Goal: Task Accomplishment & Management: Complete application form

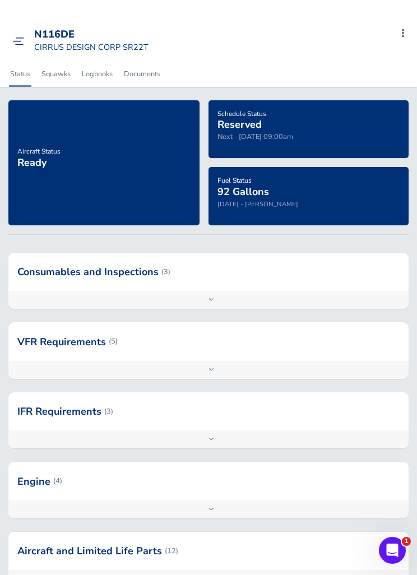
click at [34, 42] on small "CIRRUS DESIGN CORP SR22T" at bounding box center [91, 47] width 114 height 11
click at [29, 36] on link at bounding box center [20, 40] width 17 height 11
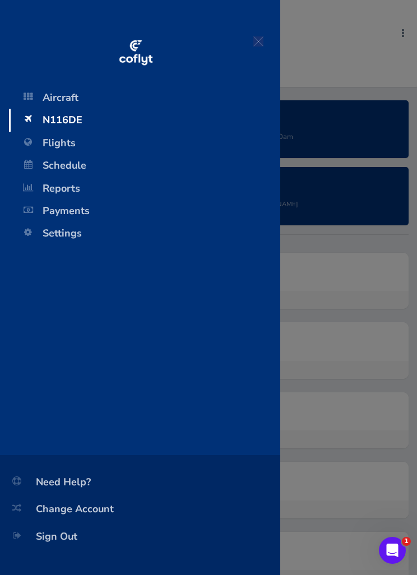
click at [46, 140] on span "Flights" at bounding box center [144, 143] width 249 height 22
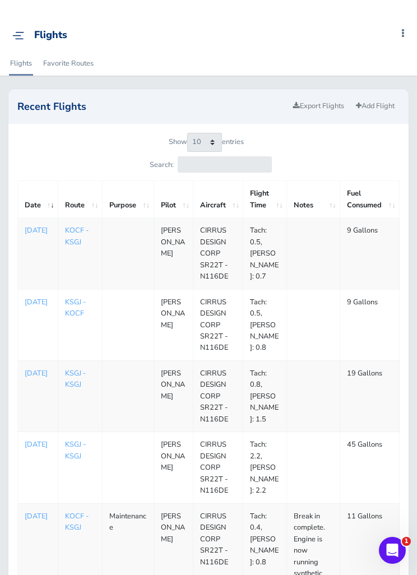
click at [375, 103] on link "Add Flight" at bounding box center [375, 106] width 49 height 16
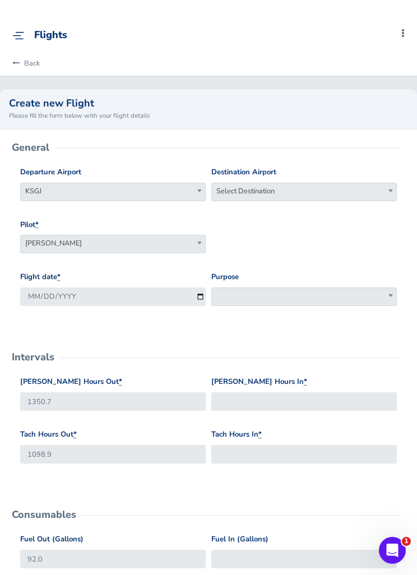
click at [274, 186] on span "Select Destination" at bounding box center [304, 191] width 185 height 16
click at [255, 215] on input "search" at bounding box center [304, 210] width 180 height 17
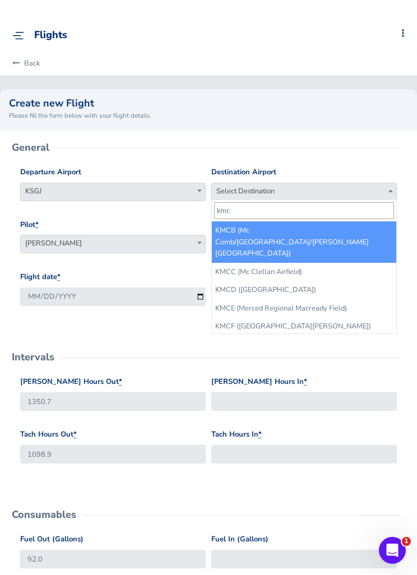
type input "kmcz"
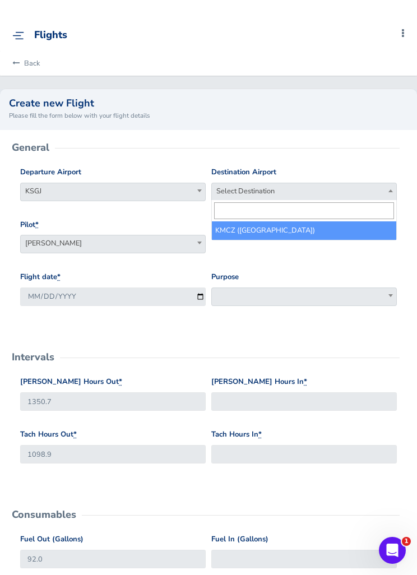
select select "KMCZ"
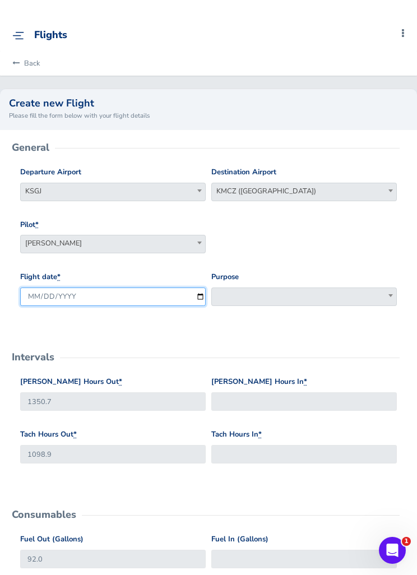
click at [105, 295] on input "[DATE]" at bounding box center [113, 297] width 186 height 19
type input "[DATE]"
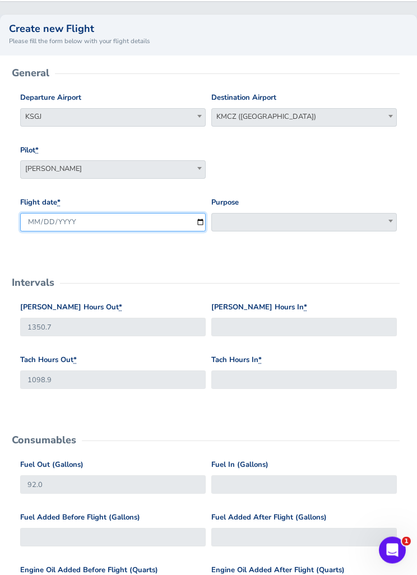
scroll to position [81, 0]
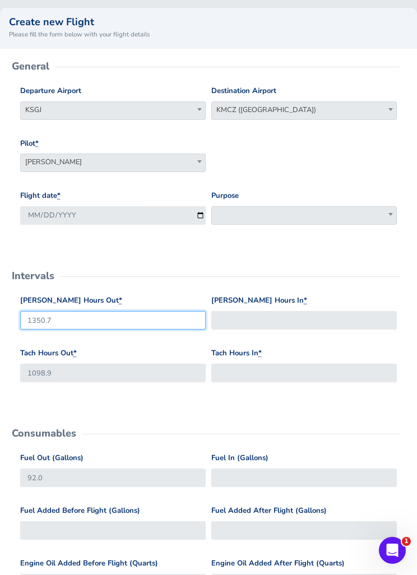
click at [82, 324] on input "1350.7" at bounding box center [113, 320] width 186 height 19
type input "1355.6"
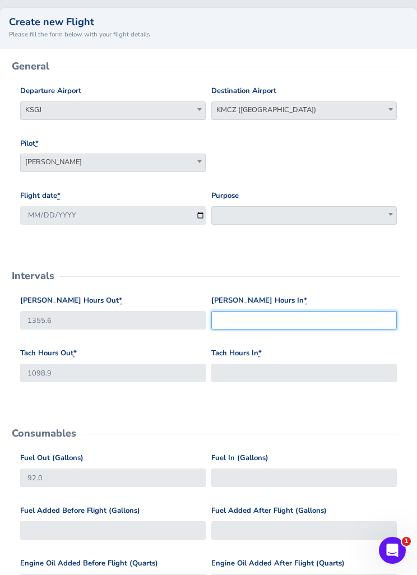
click at [257, 315] on input "Hobbs Hours In *" at bounding box center [304, 320] width 186 height 19
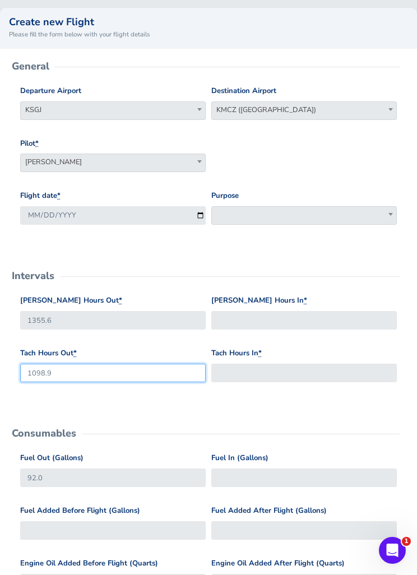
click at [141, 369] on input "1098.9" at bounding box center [113, 373] width 186 height 19
type input "1100.9"
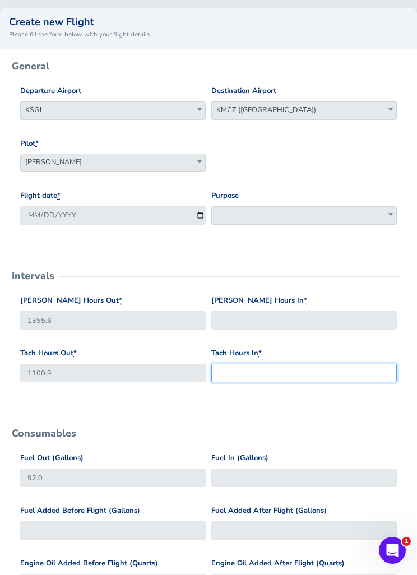
click at [304, 375] on input "Tach Hours In *" at bounding box center [304, 373] width 186 height 19
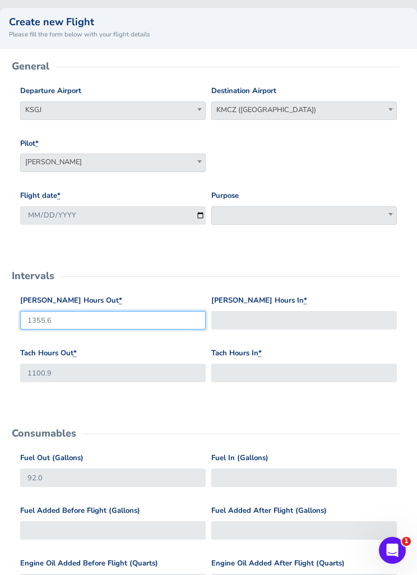
click at [146, 315] on input "1355.6" at bounding box center [113, 320] width 186 height 19
type input "1352.6"
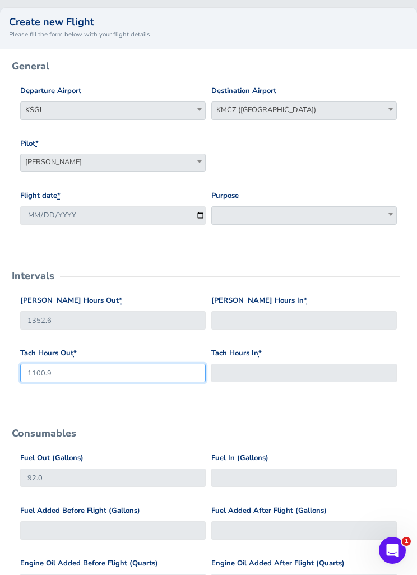
click at [112, 370] on input "1100.9" at bounding box center [113, 373] width 186 height 19
type input "1100.3"
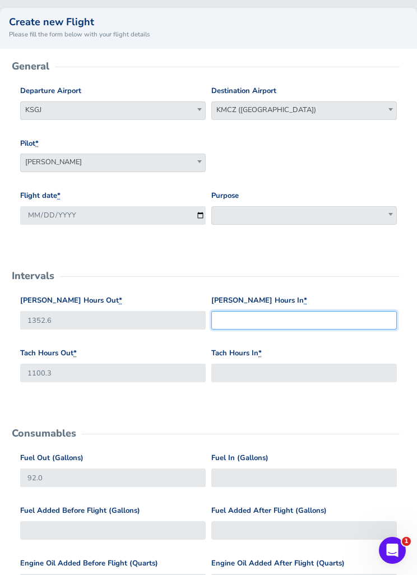
click at [271, 314] on input "Hobbs Hours In *" at bounding box center [304, 320] width 186 height 19
type input "1355.6"
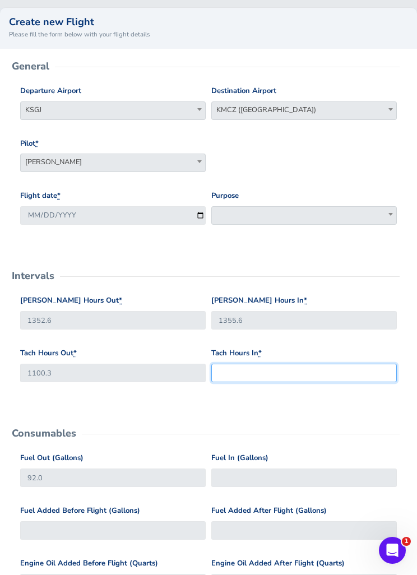
click at [251, 371] on input "Tach Hours In *" at bounding box center [304, 373] width 186 height 19
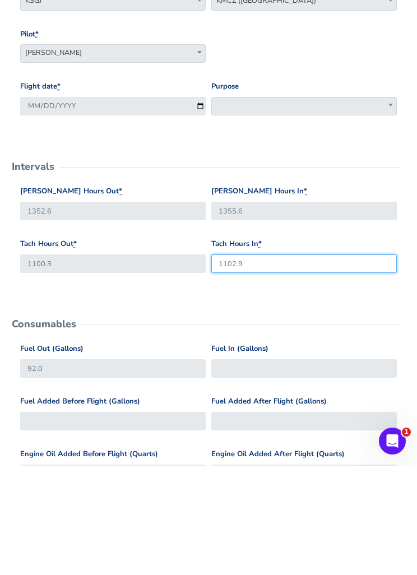
type input "1102.9"
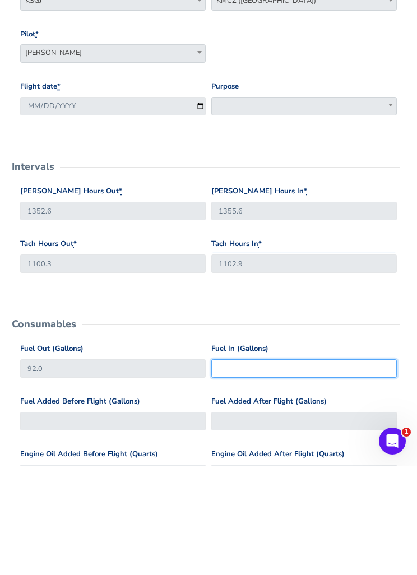
click at [234, 469] on input "Fuel In (Gallons)" at bounding box center [304, 478] width 186 height 19
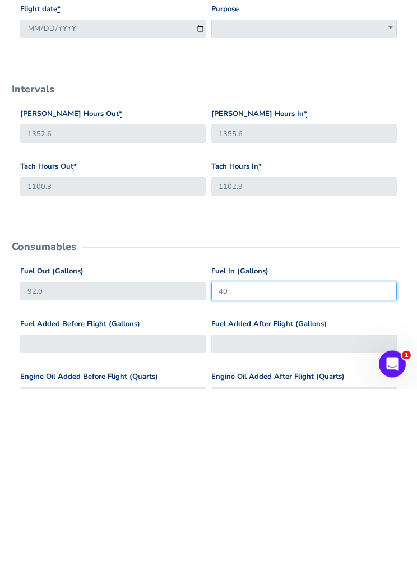
type input "40"
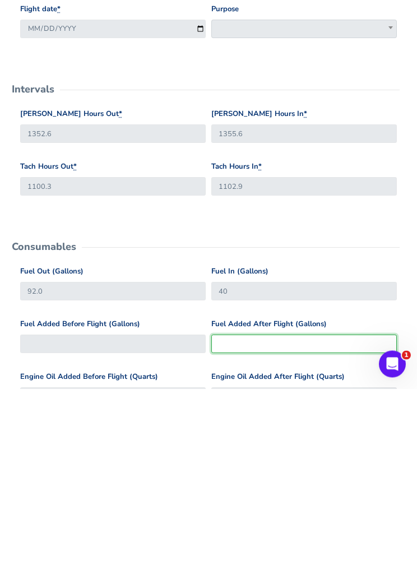
click at [252, 522] on input "Fuel Added After Flight (Gallons)" at bounding box center [304, 531] width 186 height 19
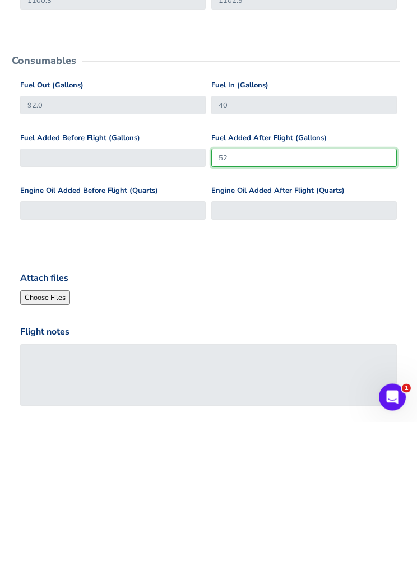
scroll to position [302, 0]
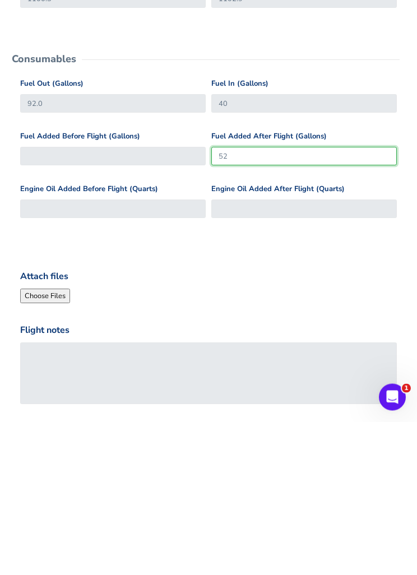
type input "52"
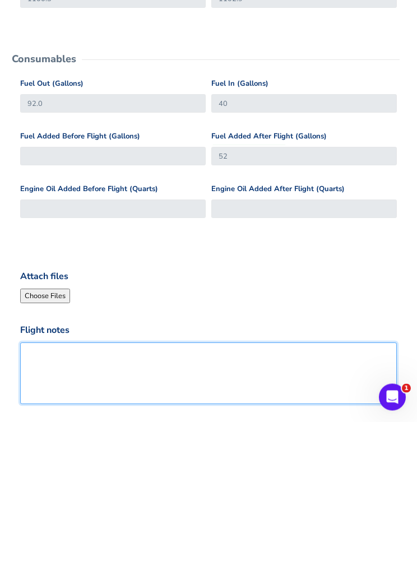
click at [67, 496] on textarea "Flight notes" at bounding box center [208, 527] width 377 height 62
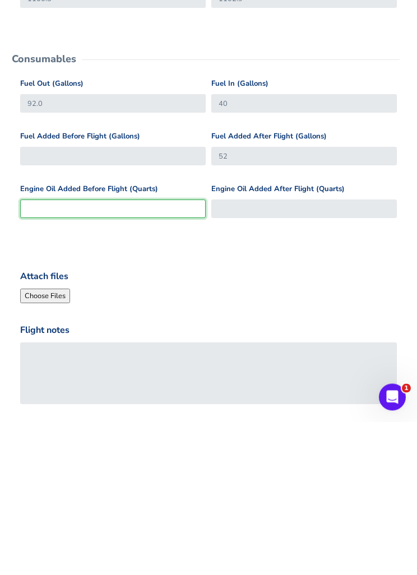
click at [68, 353] on input "Engine Oil Added Before Flight (Quarts)" at bounding box center [113, 362] width 186 height 19
type input ".5"
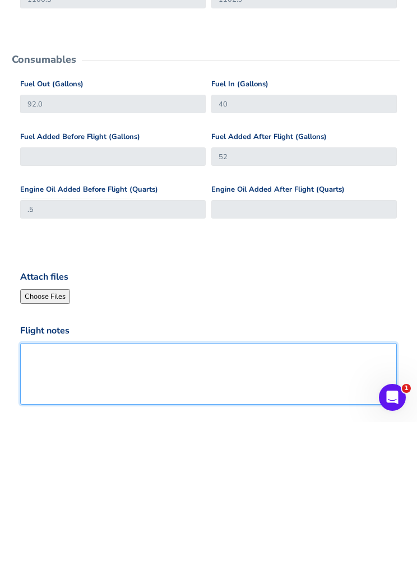
click at [96, 496] on textarea "Flight notes" at bounding box center [208, 527] width 377 height 62
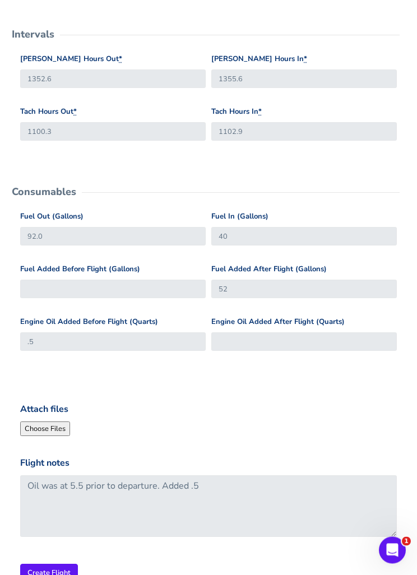
scroll to position [323, 0]
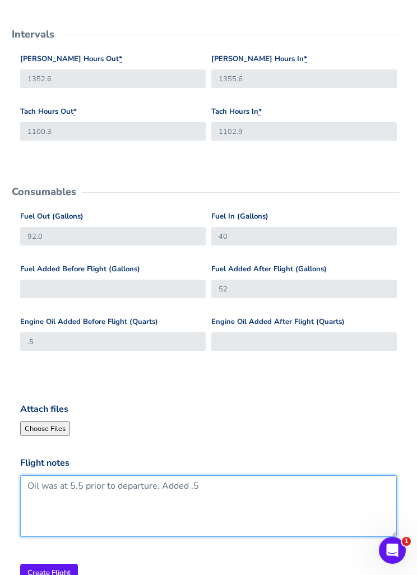
type textarea "Oil was at 5.5 prior to departure. Added .5"
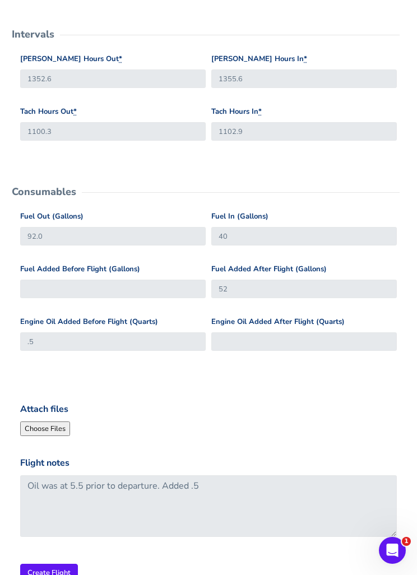
click at [42, 567] on input "Create Flight" at bounding box center [49, 573] width 58 height 19
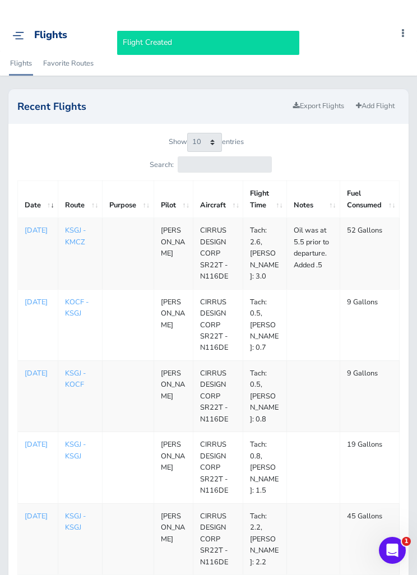
click at [382, 99] on link "Add Flight" at bounding box center [375, 106] width 49 height 16
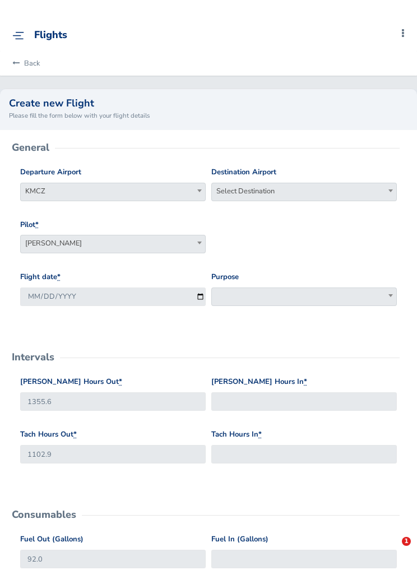
click at [326, 193] on span "Select Destination" at bounding box center [304, 191] width 185 height 16
click at [320, 209] on input "search" at bounding box center [304, 210] width 180 height 17
type input "kmvy"
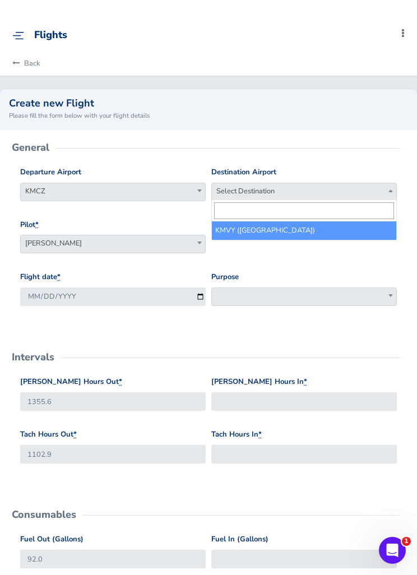
select select "KMVY"
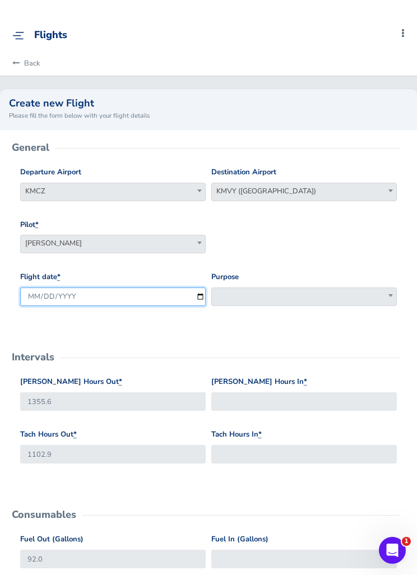
click at [106, 303] on input "2025-08-24" at bounding box center [113, 297] width 186 height 19
type input "2025-08-22"
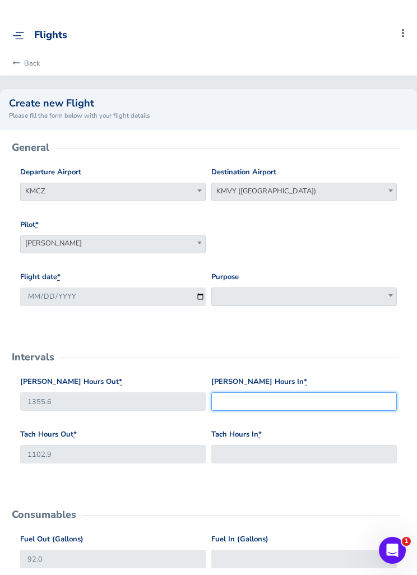
click at [248, 398] on input "Hobbs Hours In *" at bounding box center [304, 402] width 186 height 19
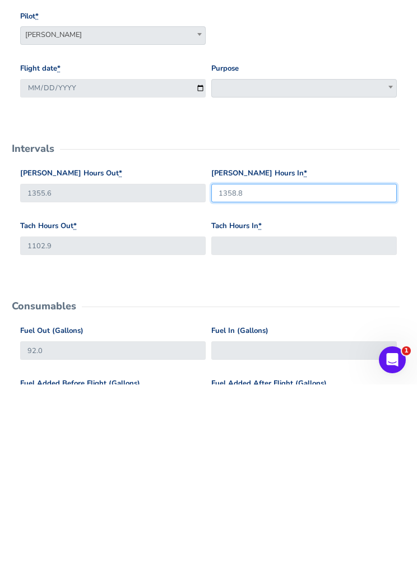
type input "1358.8"
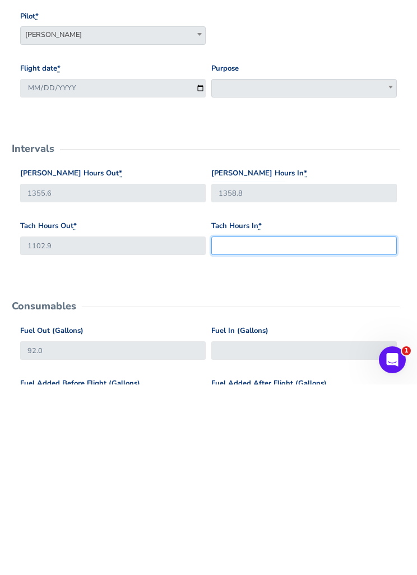
click at [236, 427] on input "Tach Hours In *" at bounding box center [304, 436] width 186 height 19
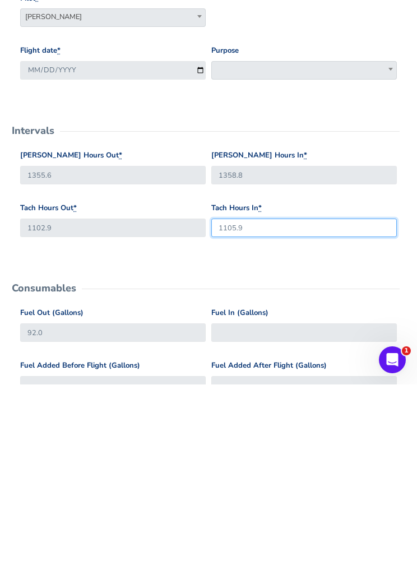
scroll to position [39, 0]
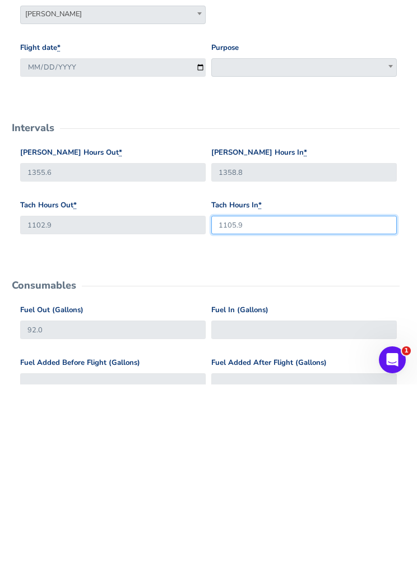
type input "1105.9"
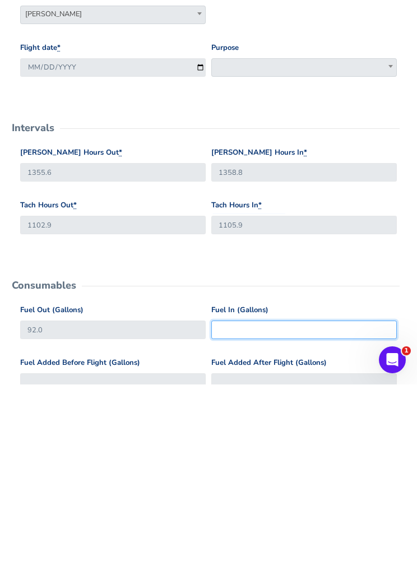
click at [318, 511] on input "Fuel In (Gallons)" at bounding box center [304, 520] width 186 height 19
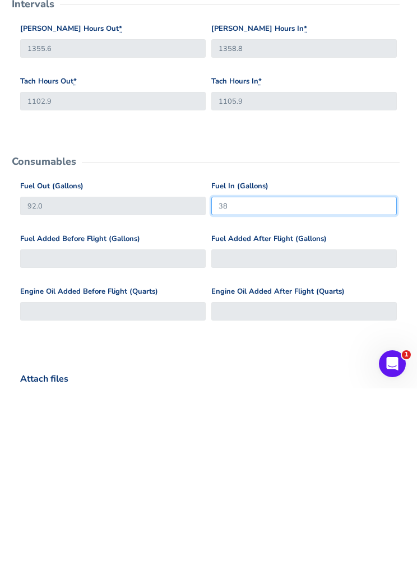
scroll to position [167, 0]
type input "38"
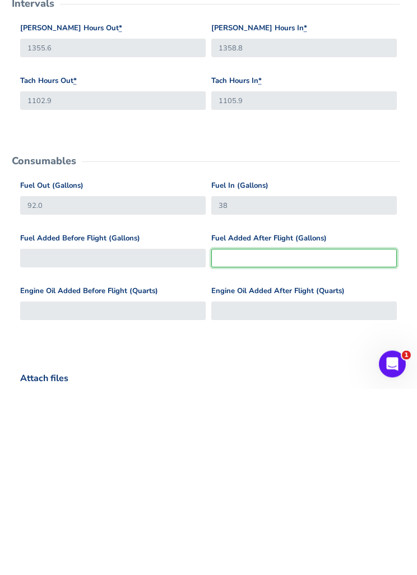
click at [316, 436] on input "Fuel Added After Flight (Gallons)" at bounding box center [304, 445] width 186 height 19
type input "16"
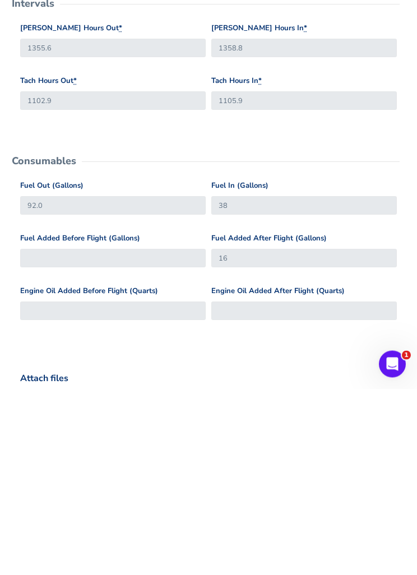
click at [408, 351] on form "General Departure Airport Select Departure KMCZ KMCZ Destination Airport Select…" at bounding box center [208, 360] width 399 height 758
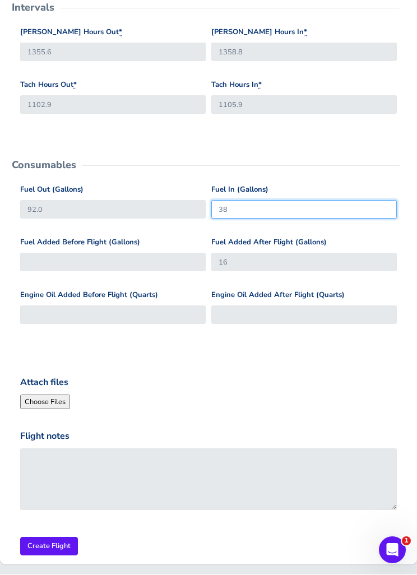
click at [290, 208] on input "38" at bounding box center [304, 210] width 186 height 19
type input "30"
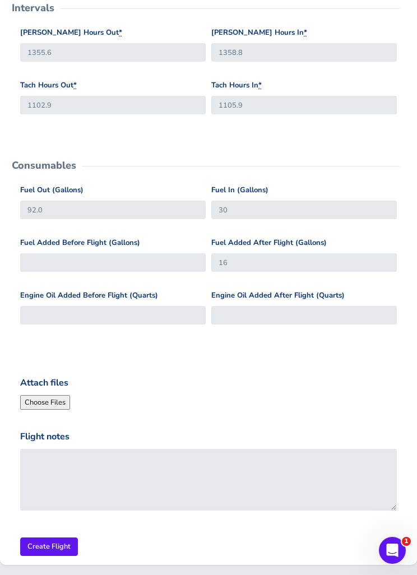
click at [331, 384] on div "Attach files" at bounding box center [208, 393] width 382 height 34
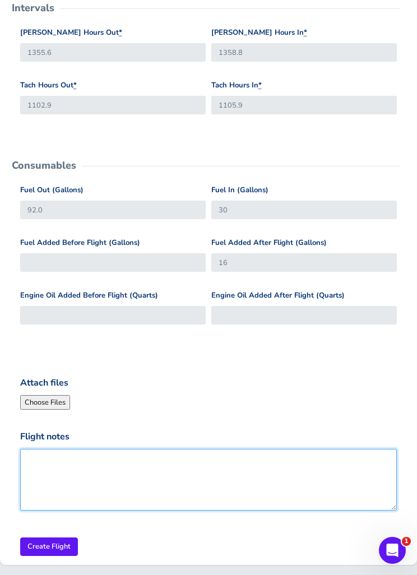
click at [302, 473] on textarea "Flight notes" at bounding box center [208, 480] width 377 height 62
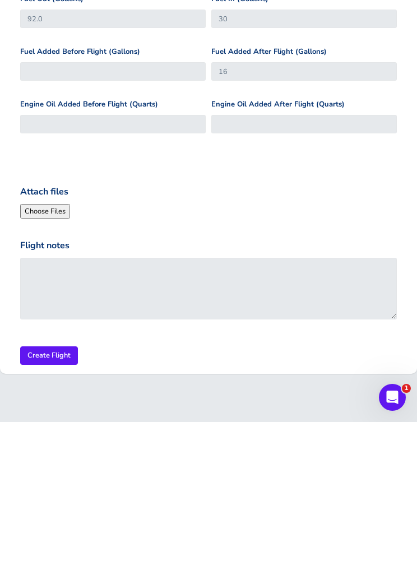
click at [43, 500] on input "Create Flight" at bounding box center [49, 509] width 58 height 19
